Goal: Navigation & Orientation: Find specific page/section

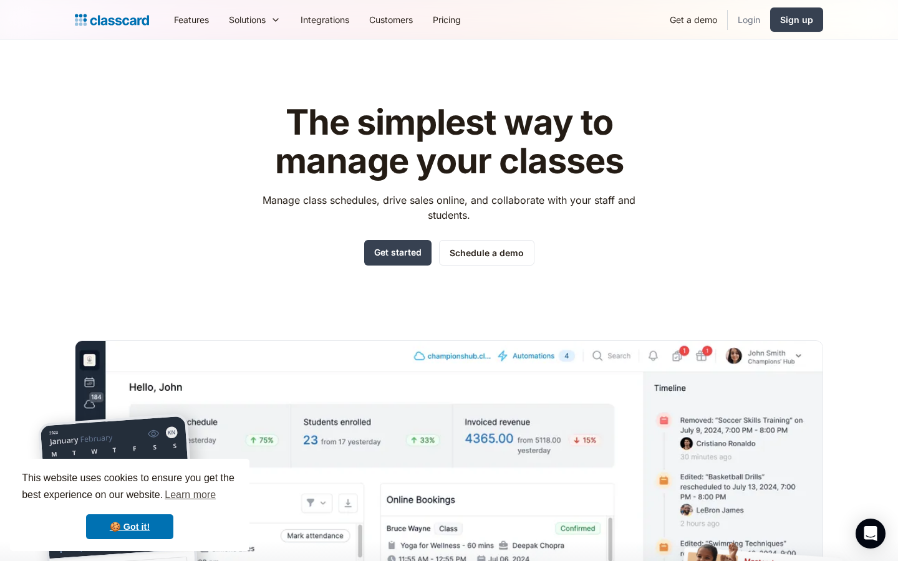
click at [746, 19] on link "Login" at bounding box center [748, 20] width 42 height 28
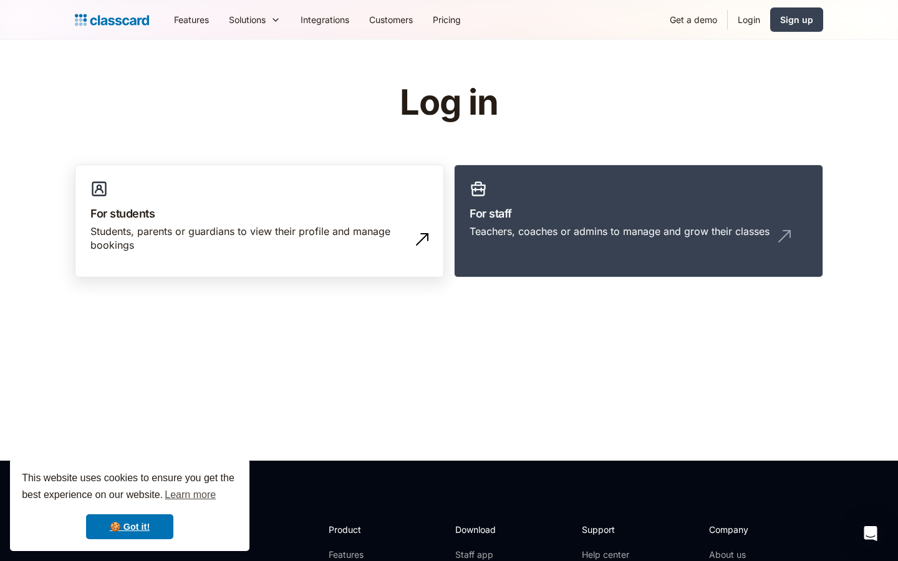
click at [328, 241] on div "Students, parents or guardians to view their profile and manage bookings" at bounding box center [246, 238] width 313 height 28
click at [421, 246] on img at bounding box center [422, 239] width 20 height 20
click at [420, 238] on img at bounding box center [422, 239] width 20 height 20
click at [118, 532] on link "🍪 Got it!" at bounding box center [129, 526] width 87 height 25
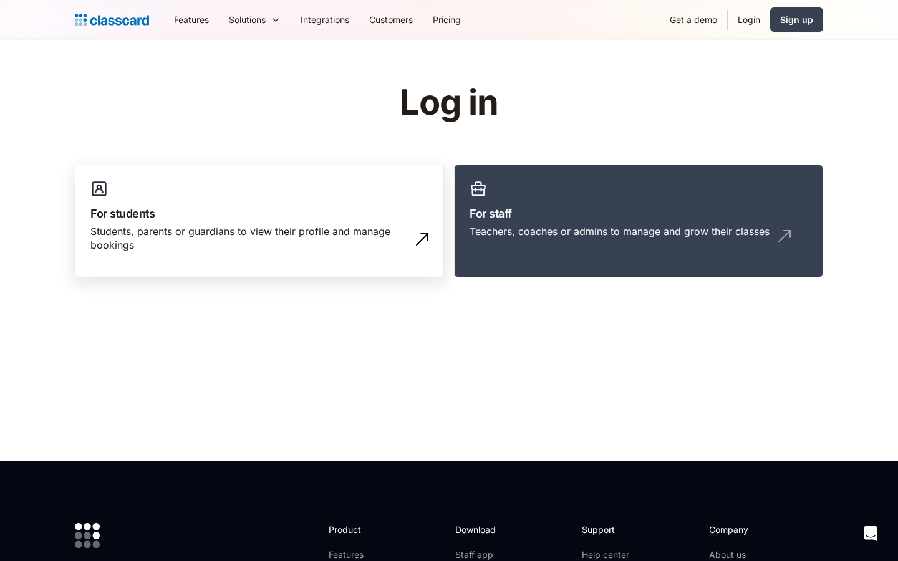
click at [418, 241] on img at bounding box center [422, 239] width 20 height 20
click at [143, 221] on h3 "For students" at bounding box center [259, 213] width 338 height 17
click at [756, 21] on link "Login" at bounding box center [748, 20] width 42 height 28
click at [430, 244] on img at bounding box center [422, 239] width 20 height 20
